Goal: Task Accomplishment & Management: Manage account settings

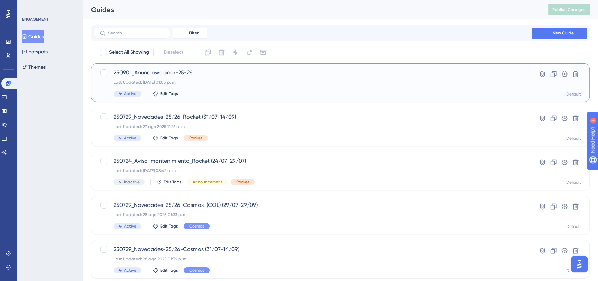
click at [205, 80] on div "Last Updated: [DATE] 01:05 p. m." at bounding box center [313, 83] width 398 height 6
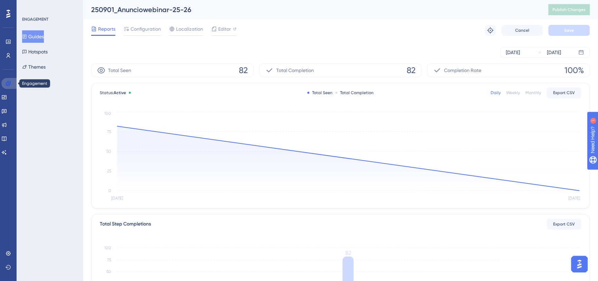
click at [10, 85] on icon at bounding box center [9, 84] width 6 height 6
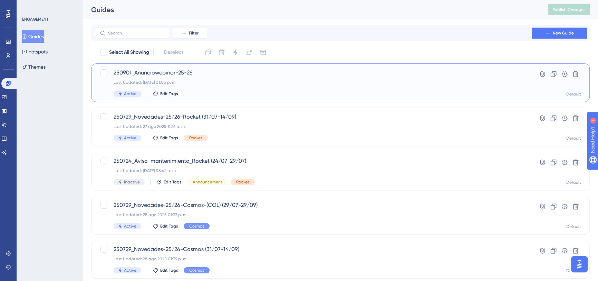
click at [259, 76] on span "250901_Anunciowebinar-25-26" at bounding box center [313, 73] width 398 height 8
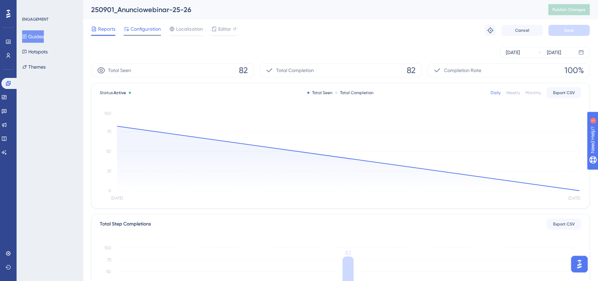
click at [128, 26] on icon at bounding box center [127, 29] width 6 height 6
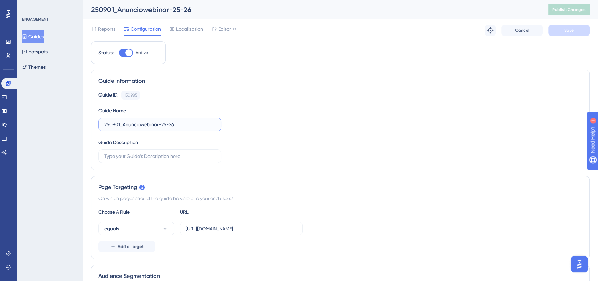
drag, startPoint x: 177, startPoint y: 124, endPoint x: 161, endPoint y: 124, distance: 15.9
click at [161, 124] on input "250901_Anunciowebinar-25-26" at bounding box center [159, 125] width 111 height 8
type input "250901_Anunciowebinar-01/09-04/09"
click at [269, 118] on div "Guide ID: 150985 Copy Guide Name 250901_Anunciowebinar-01/09-04/09 Guide Descri…" at bounding box center [340, 127] width 484 height 72
click at [569, 29] on span "Save" at bounding box center [569, 31] width 10 height 6
